Goal: Transaction & Acquisition: Purchase product/service

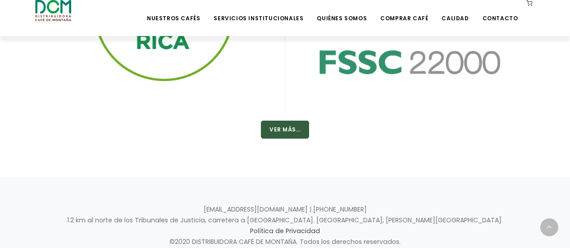
scroll to position [1502, 0]
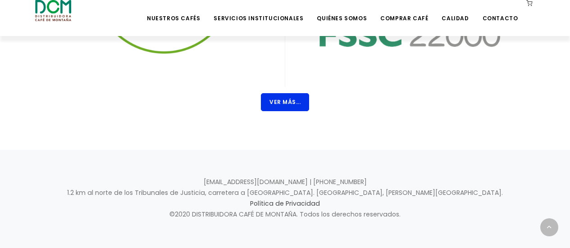
click at [281, 110] on button "Ver Más..." at bounding box center [285, 102] width 48 height 18
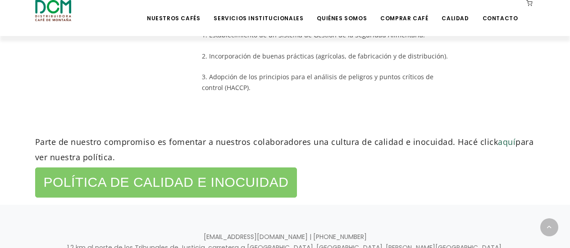
scroll to position [586, 0]
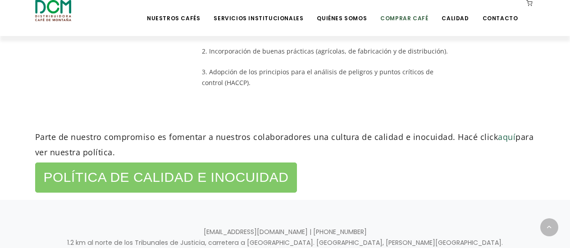
click at [422, 16] on link "Comprar Café" at bounding box center [404, 11] width 59 height 21
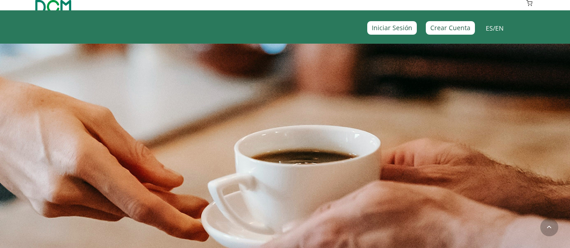
scroll to position [682, 0]
